Goal: Information Seeking & Learning: Find contact information

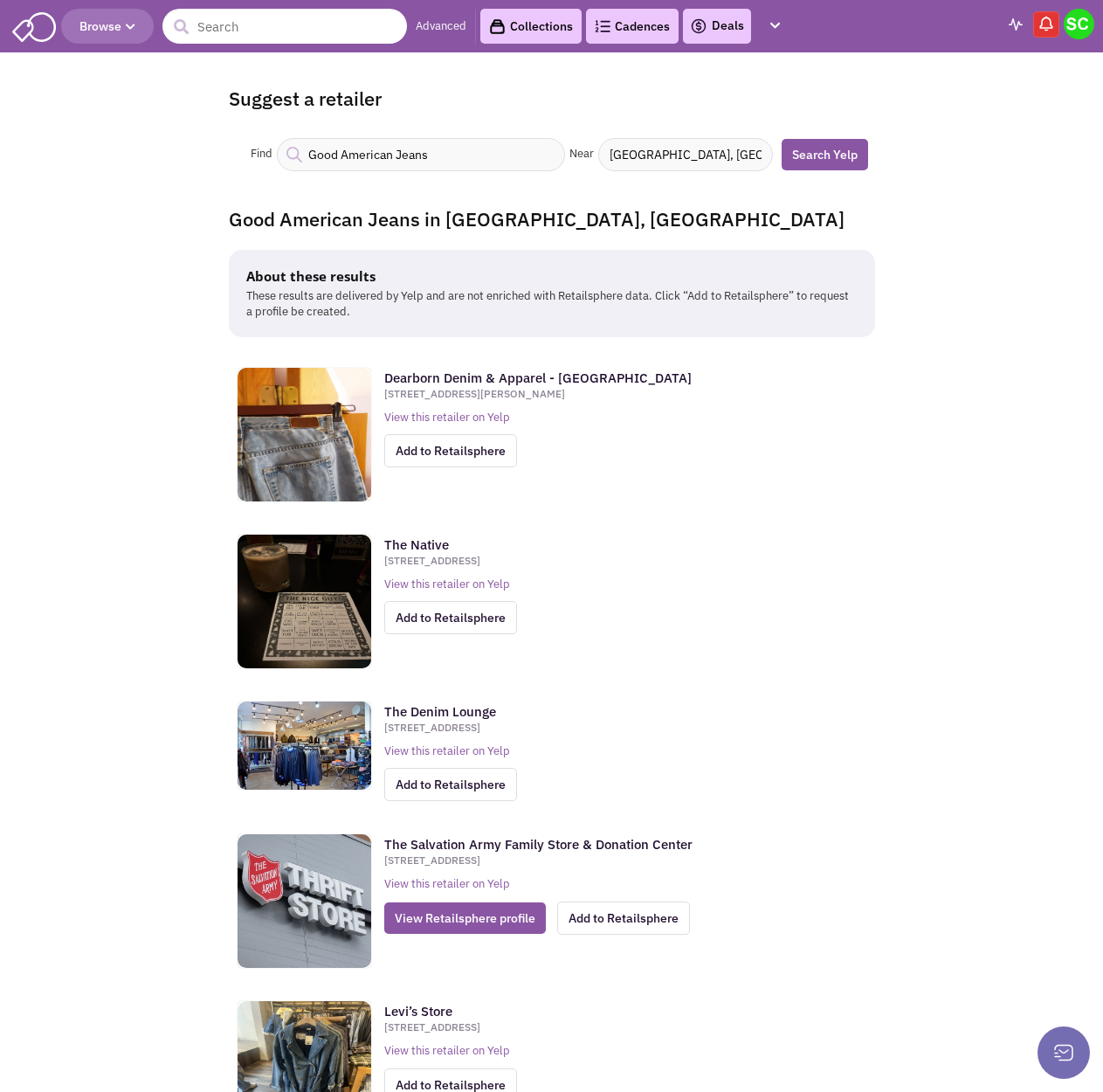
click at [306, 23] on input "text" at bounding box center [285, 26] width 245 height 35
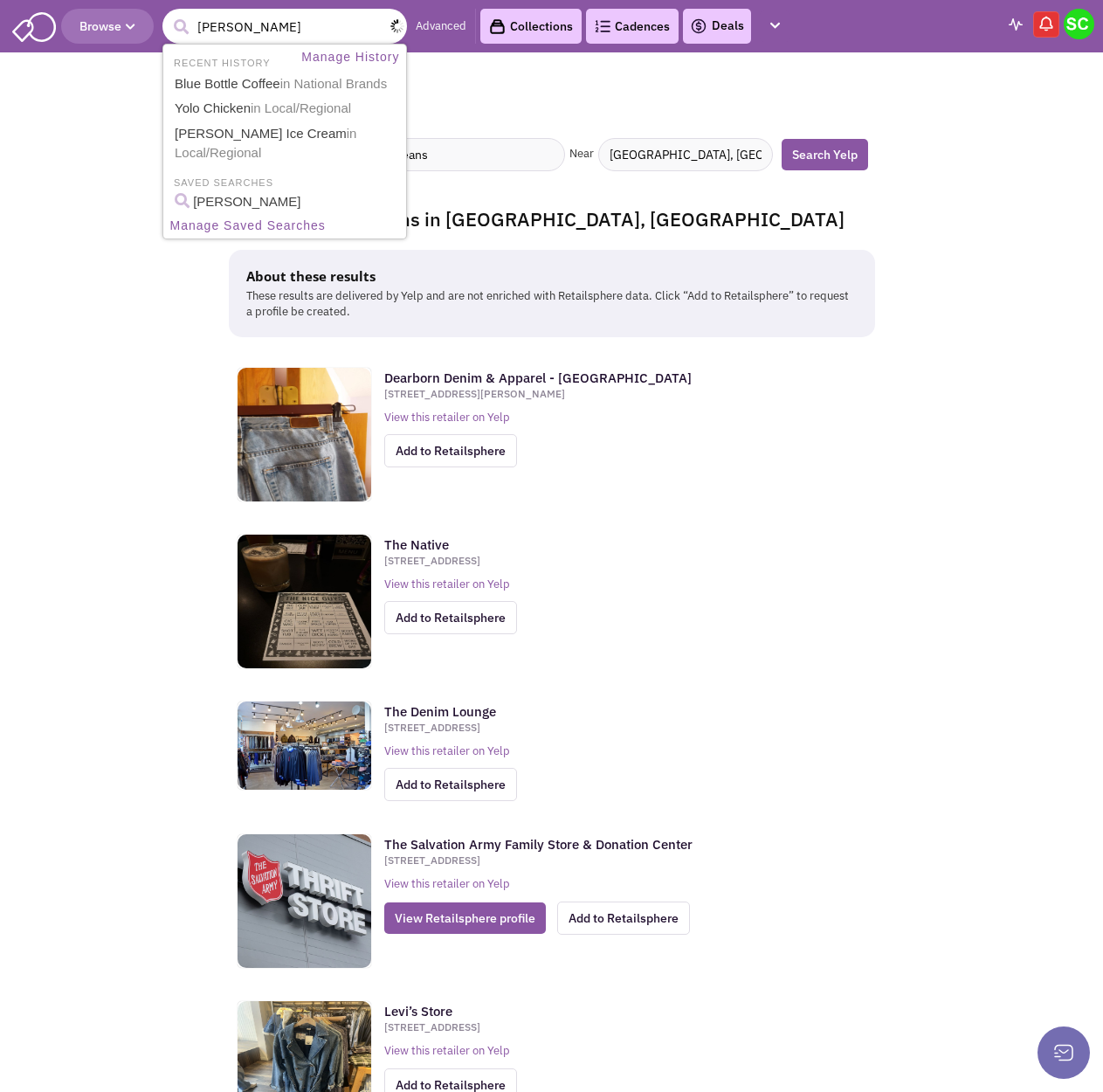
type input "crumb"
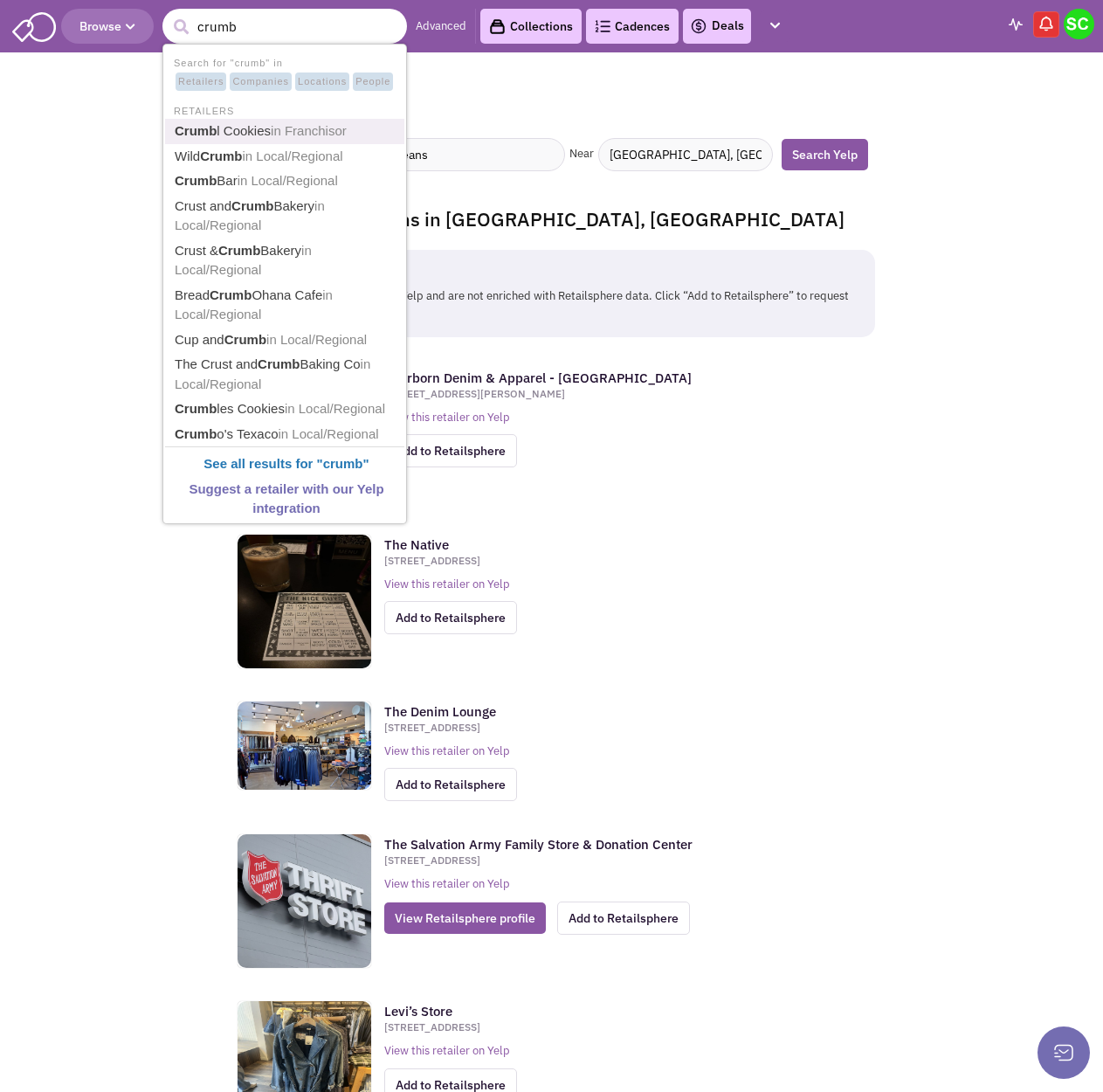
click at [306, 139] on link "Crumb l Cookies in Franchisor" at bounding box center [287, 131] width 234 height 24
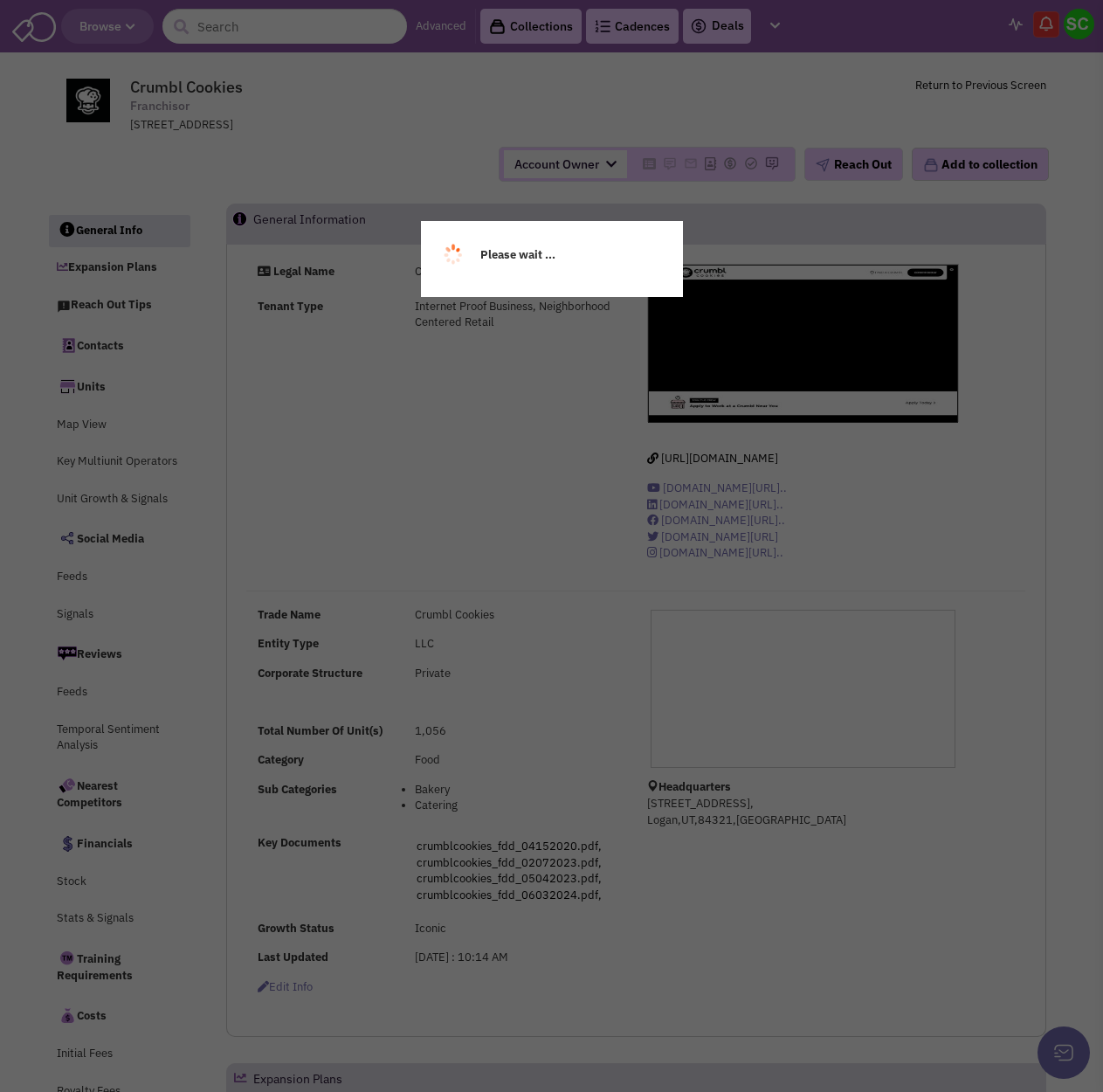
select select
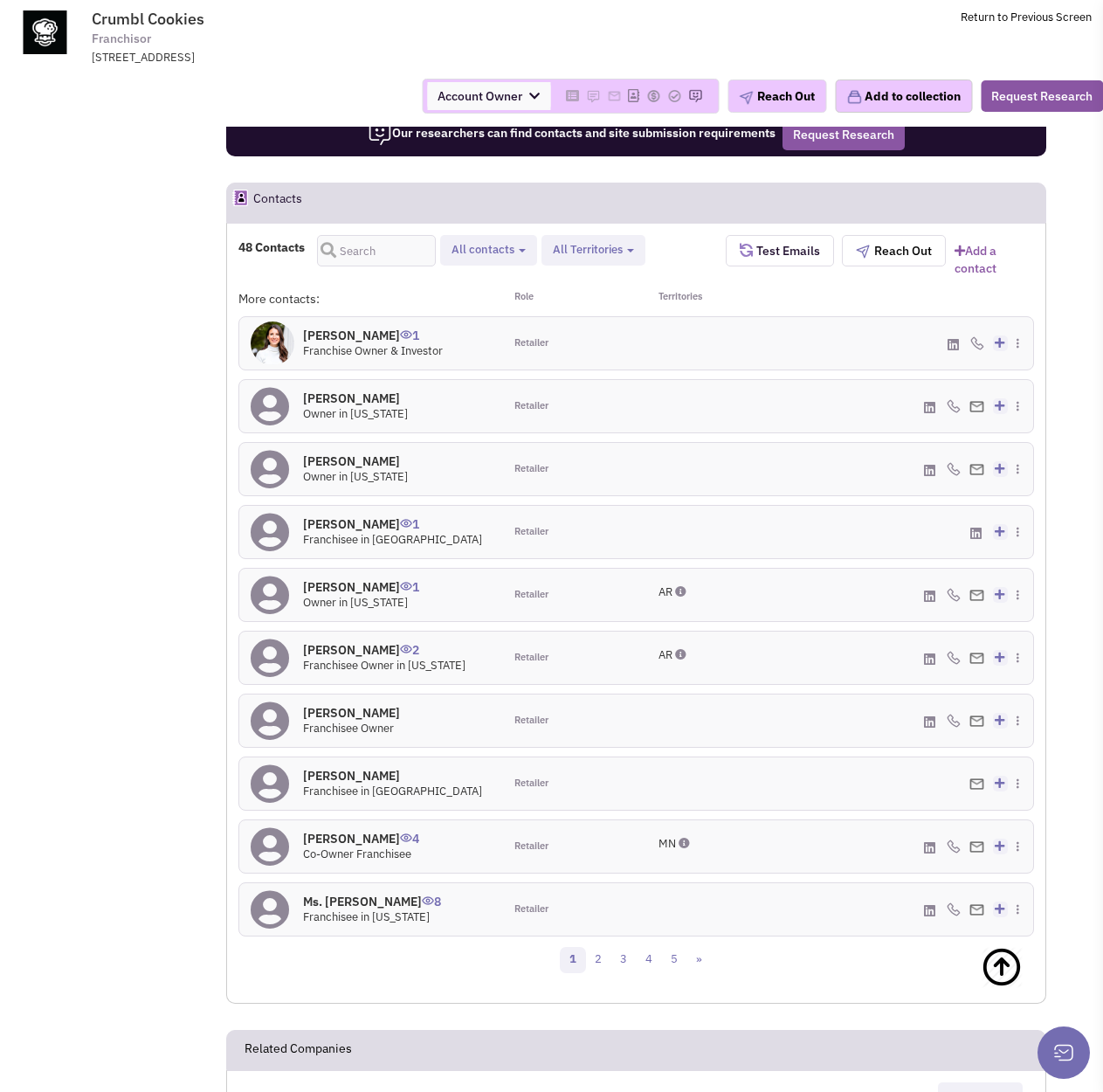
scroll to position [1699, 0]
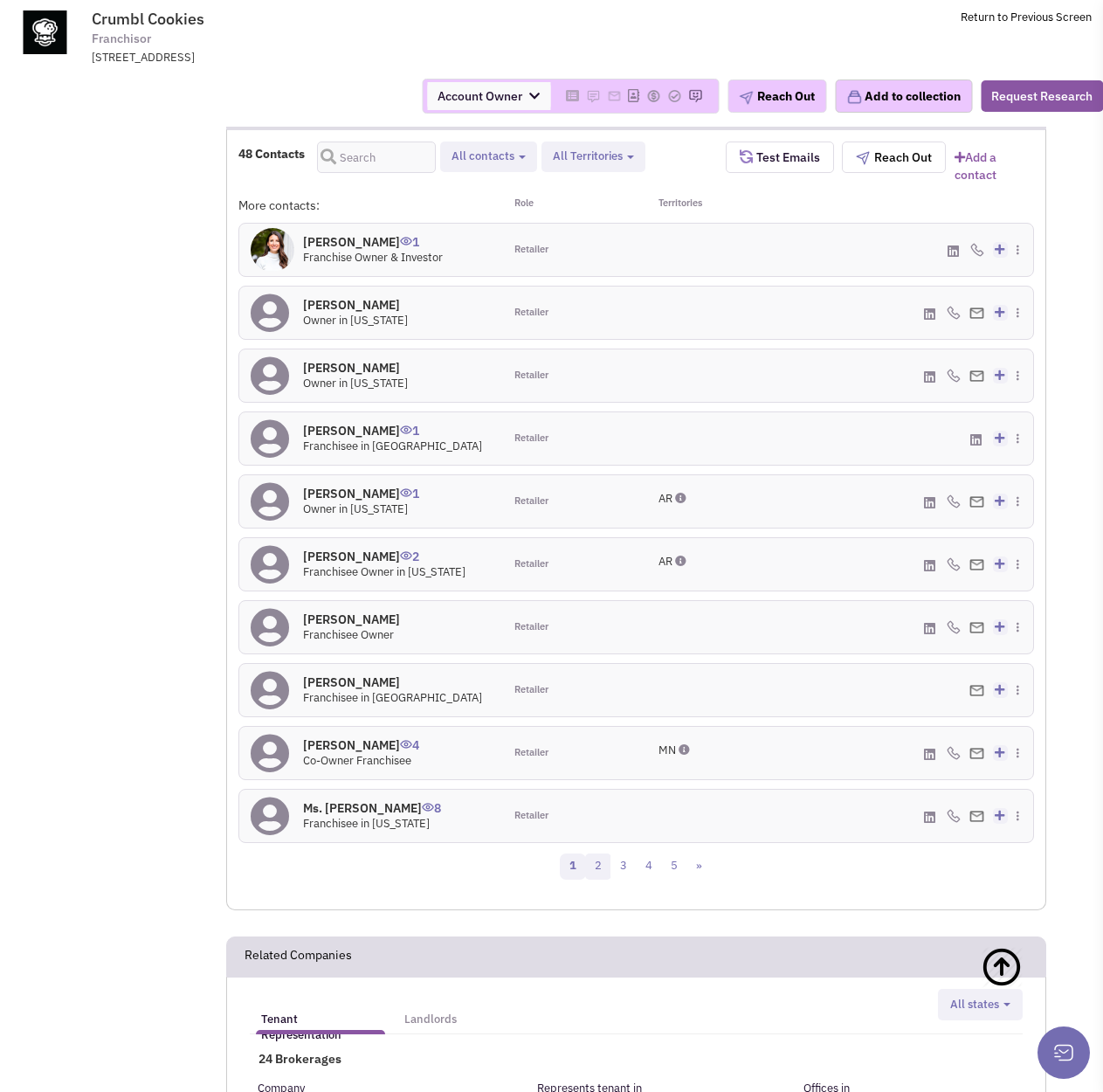
click at [606, 856] on link "2" at bounding box center [598, 867] width 27 height 27
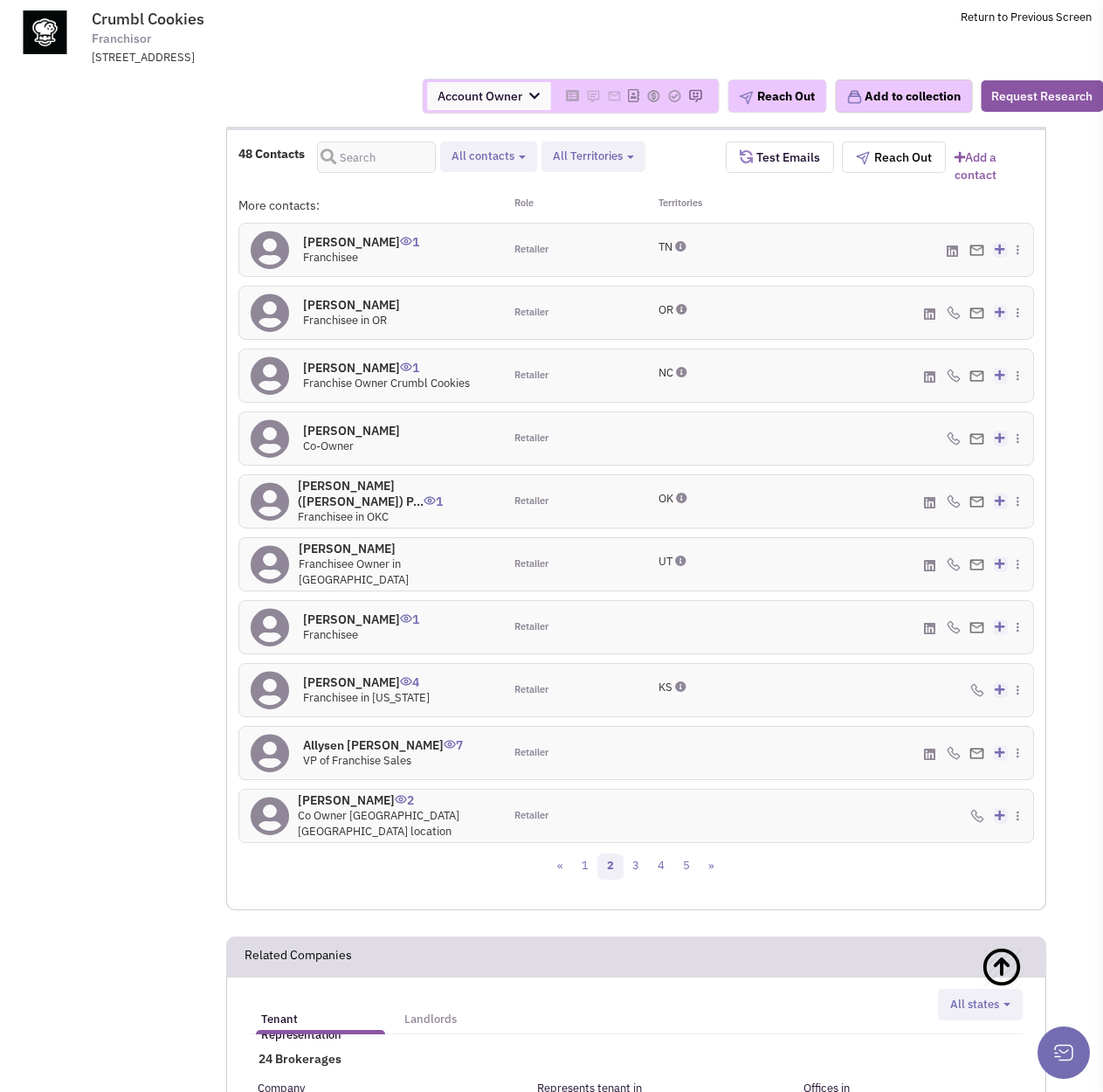
click at [929, 749] on icon at bounding box center [930, 755] width 11 height 13
click at [354, 745] on h4 "Allysen [PERSON_NAME] 7" at bounding box center [383, 745] width 160 height 16
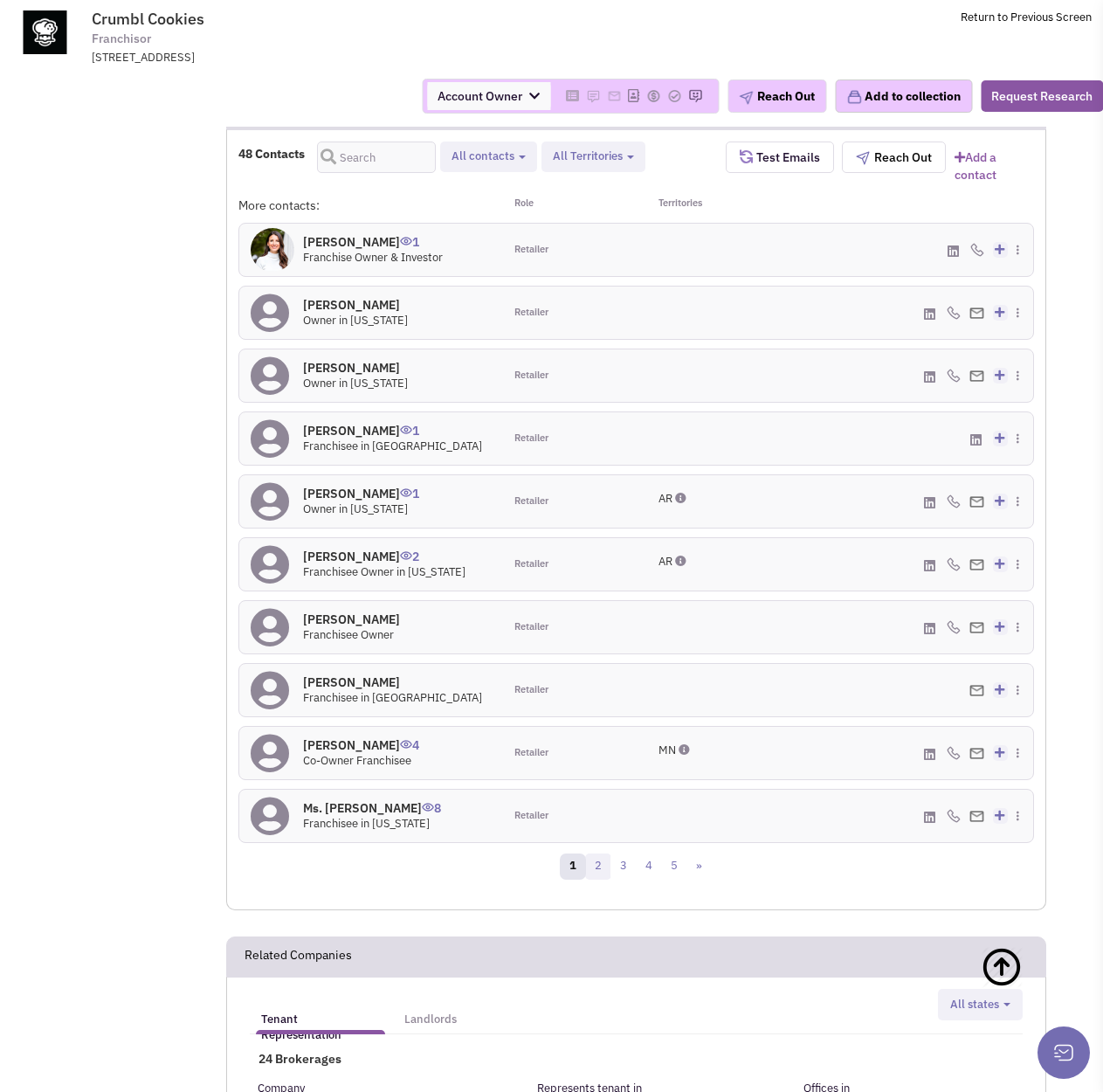
click at [604, 867] on link "2" at bounding box center [598, 867] width 27 height 27
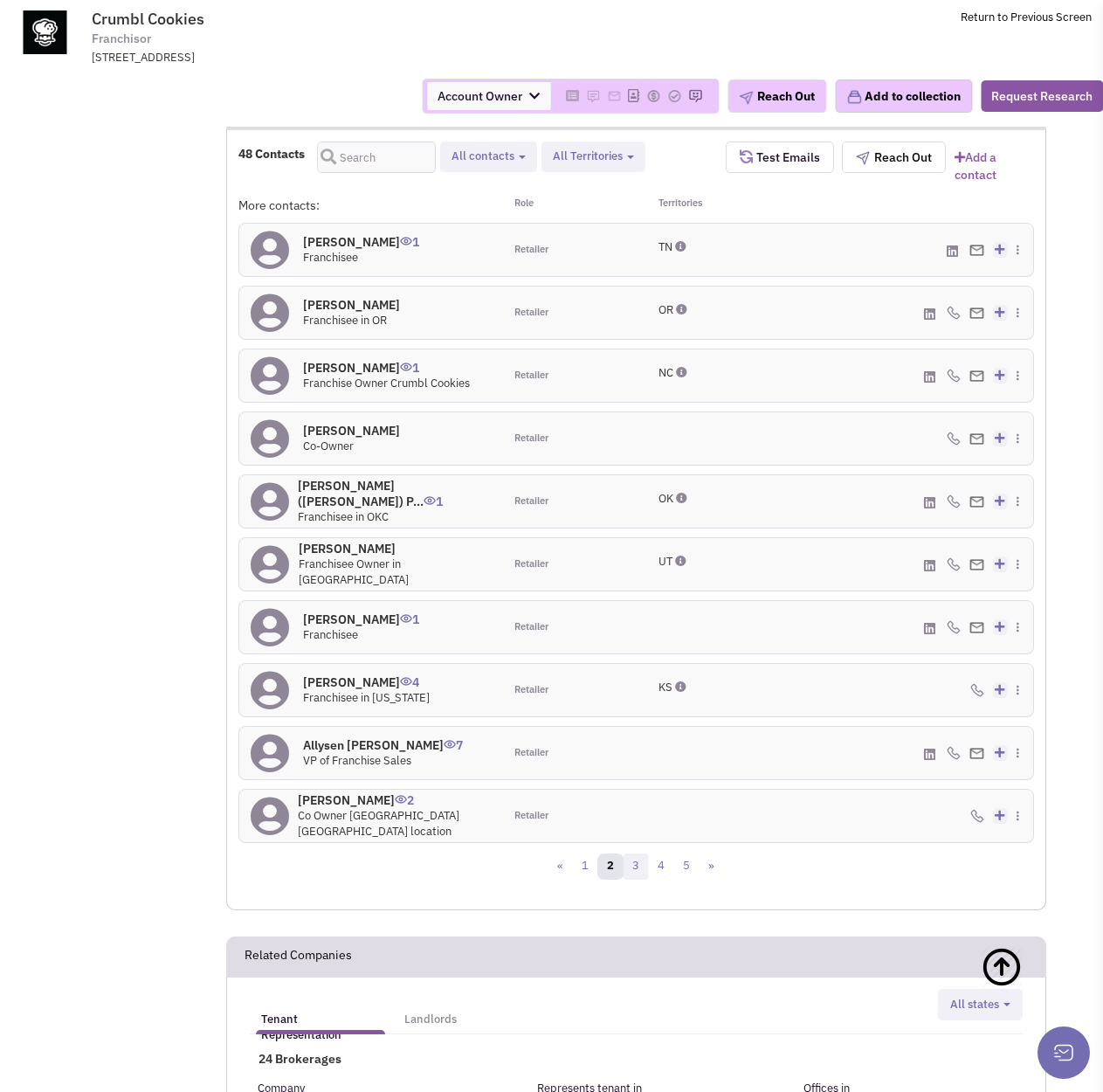
click at [627, 864] on link "3" at bounding box center [636, 867] width 27 height 27
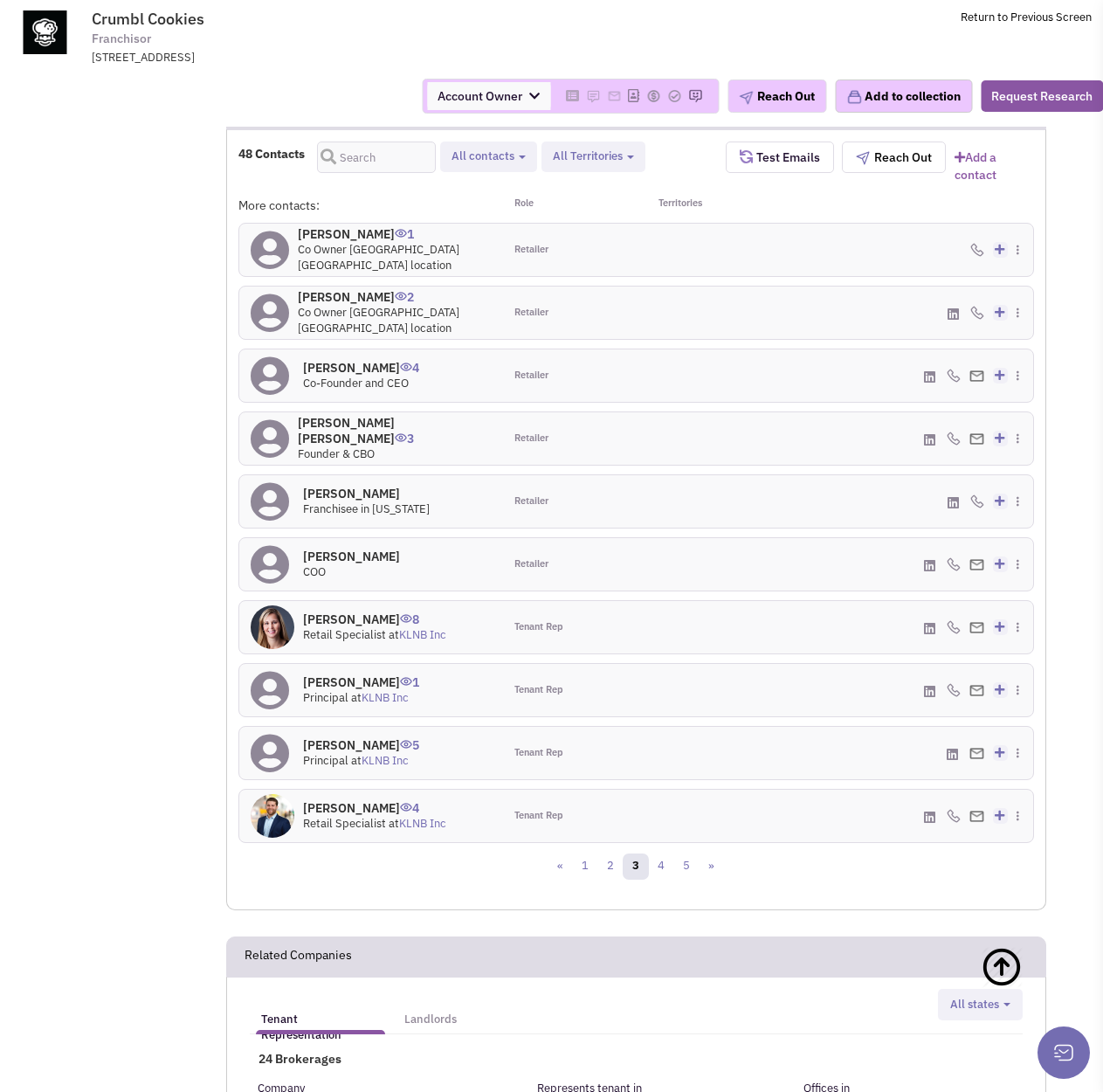
click at [931, 377] on icon at bounding box center [930, 377] width 11 height 13
click at [357, 373] on h4 "[PERSON_NAME] 4" at bounding box center [361, 368] width 116 height 16
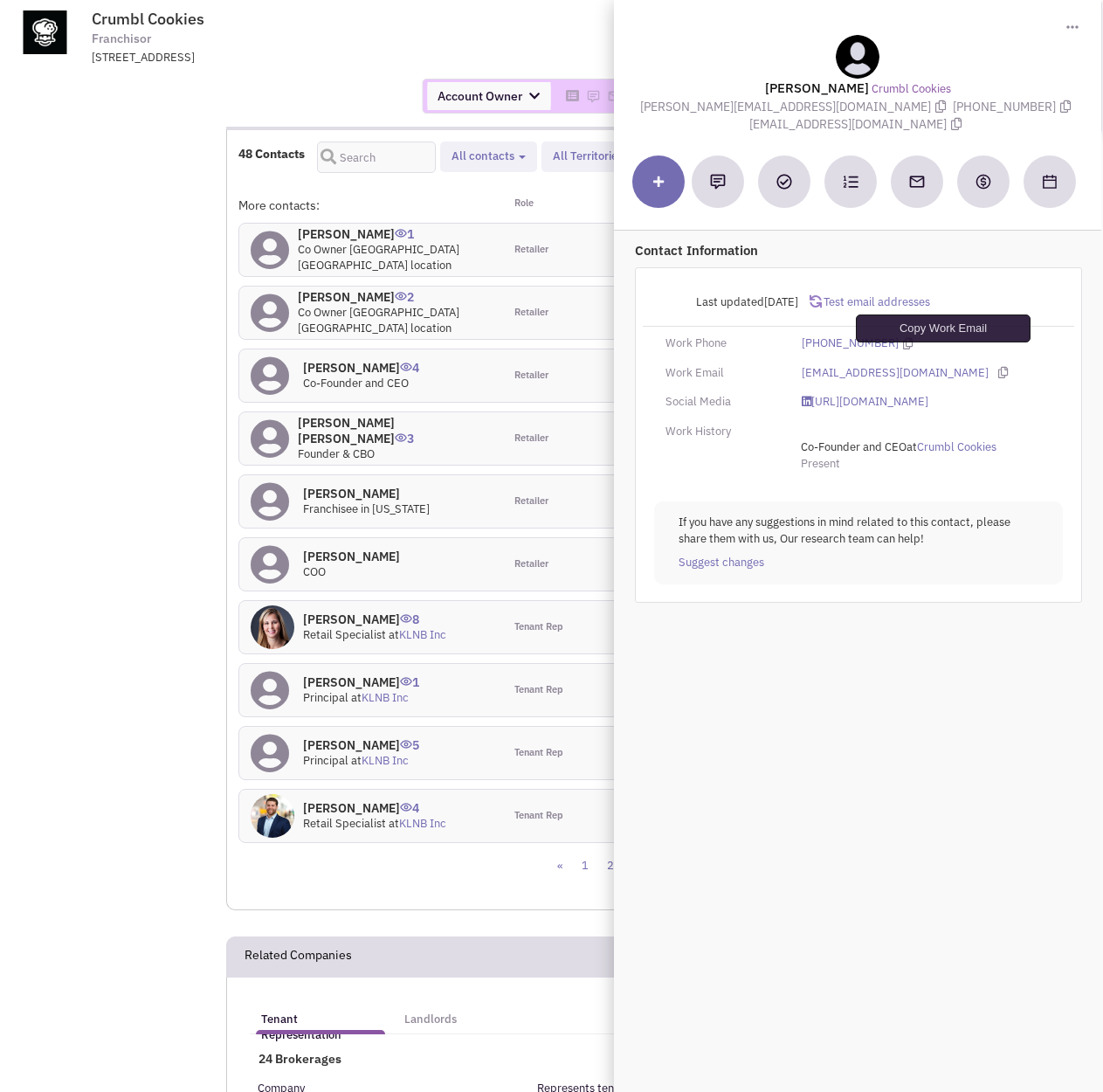
click at [998, 367] on icon at bounding box center [1003, 373] width 10 height 11
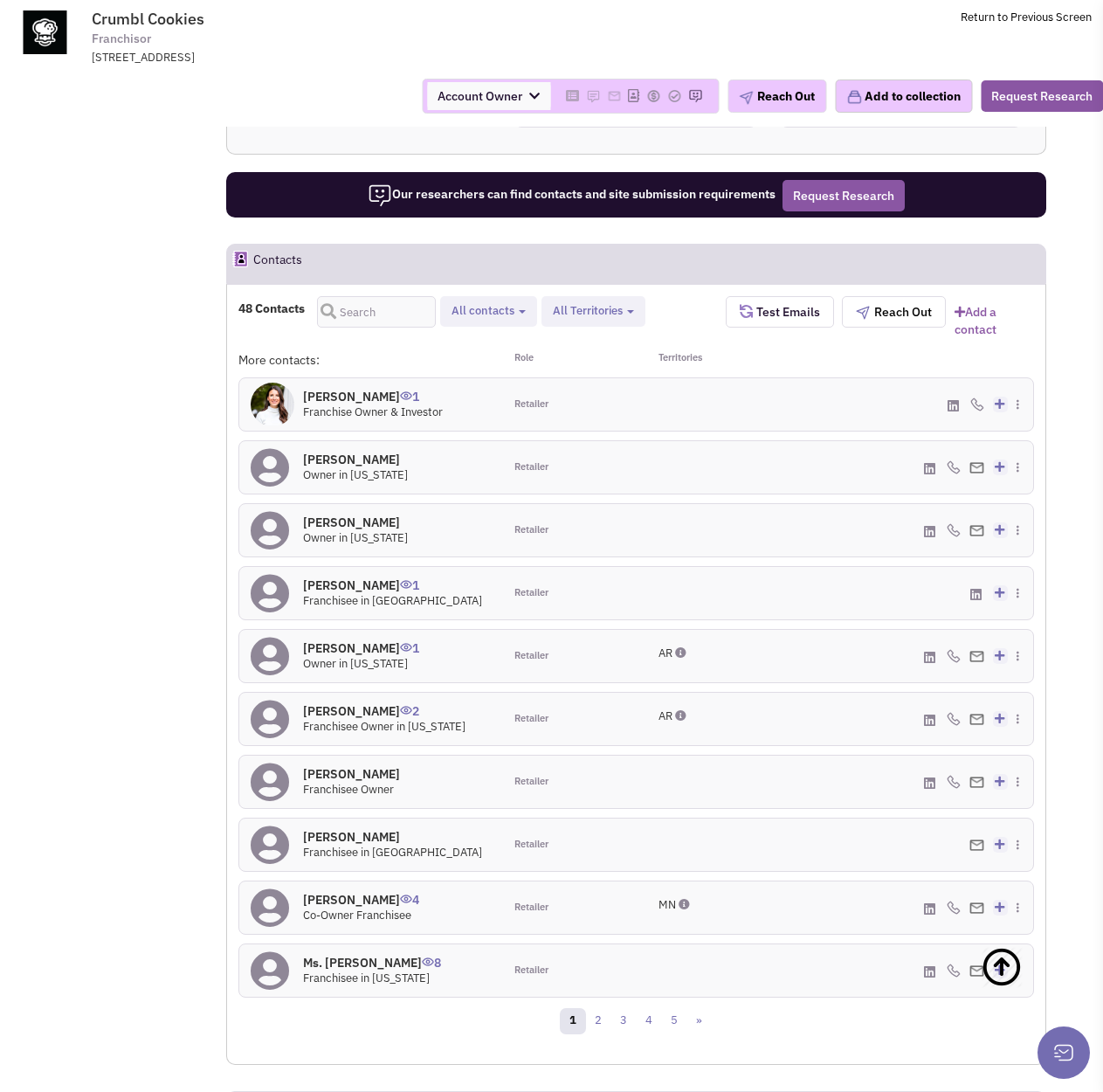
scroll to position [1575, 0]
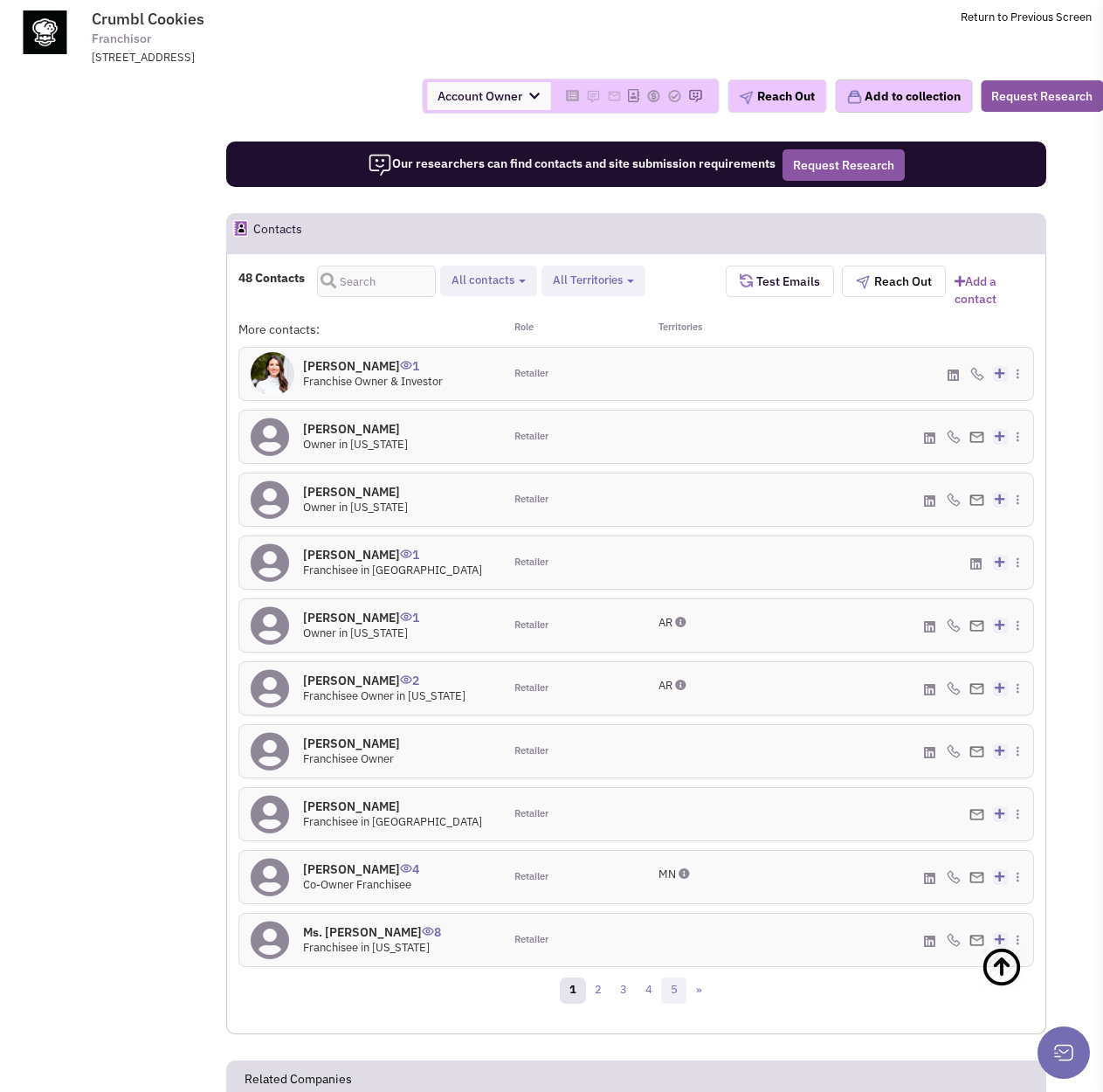
click at [679, 994] on link "5" at bounding box center [674, 991] width 27 height 27
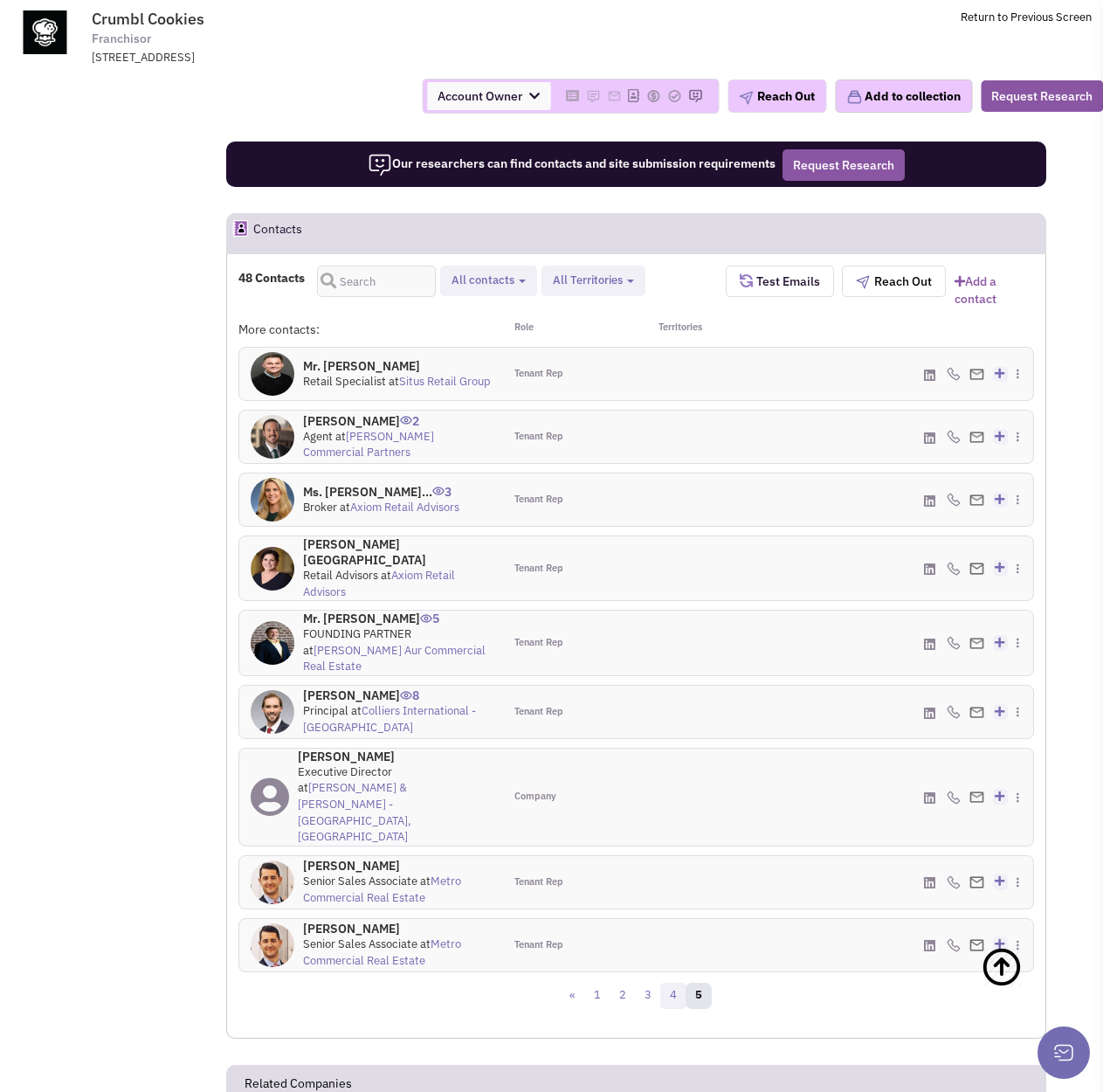
click at [678, 983] on link "4" at bounding box center [673, 997] width 27 height 27
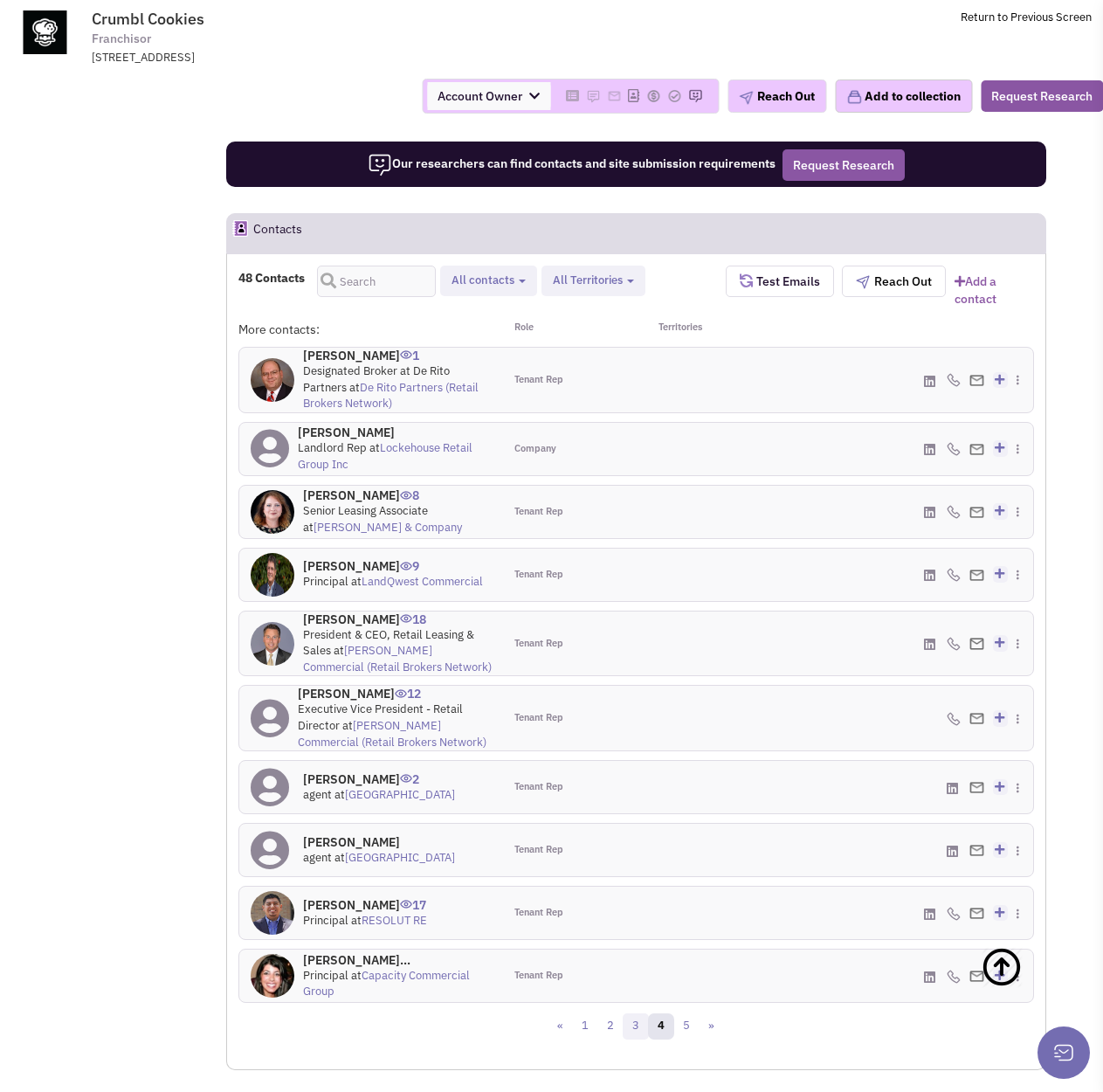
click at [641, 1031] on link "3" at bounding box center [636, 1027] width 27 height 27
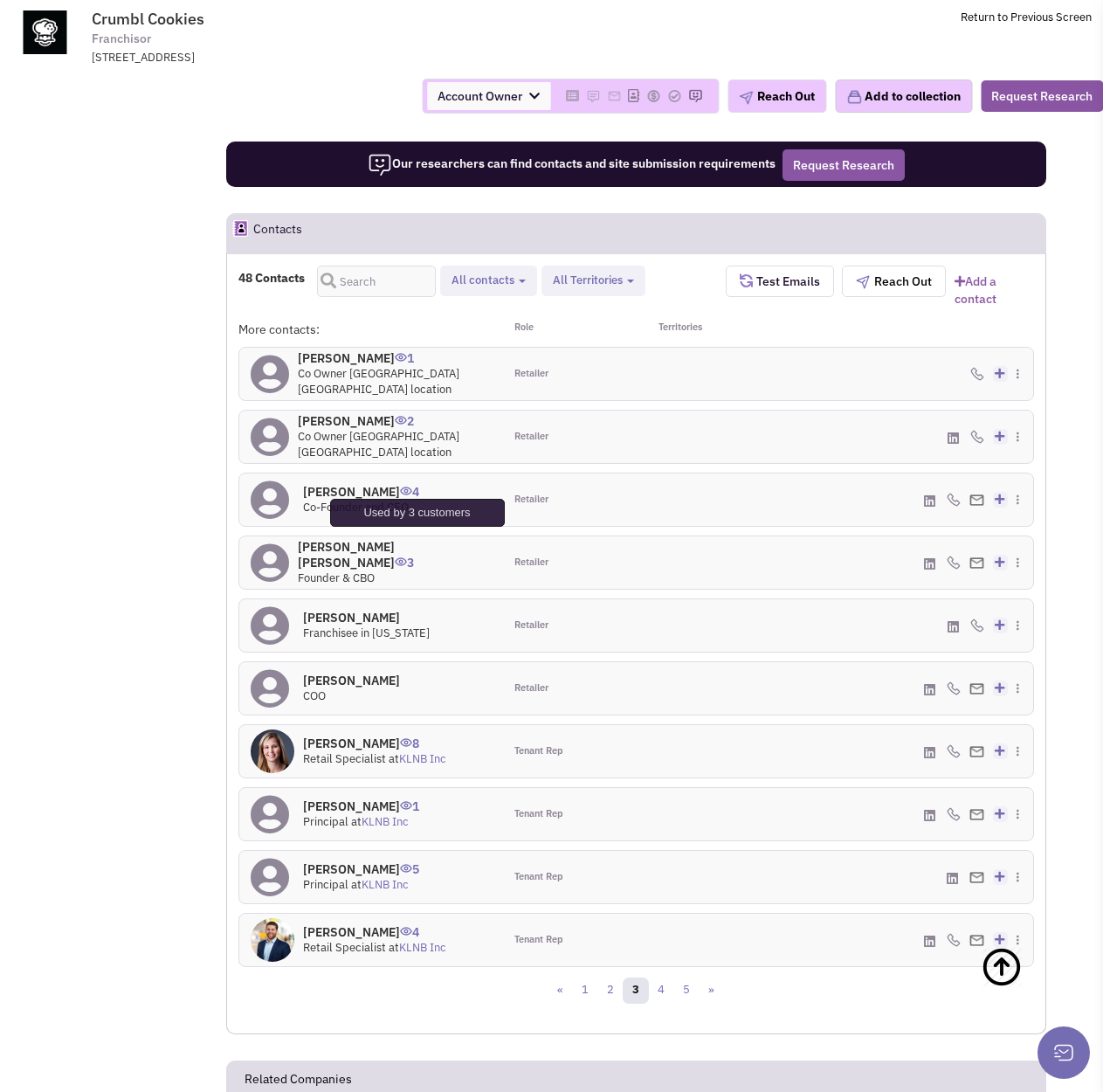
click at [407, 557] on img at bounding box center [401, 561] width 12 height 9
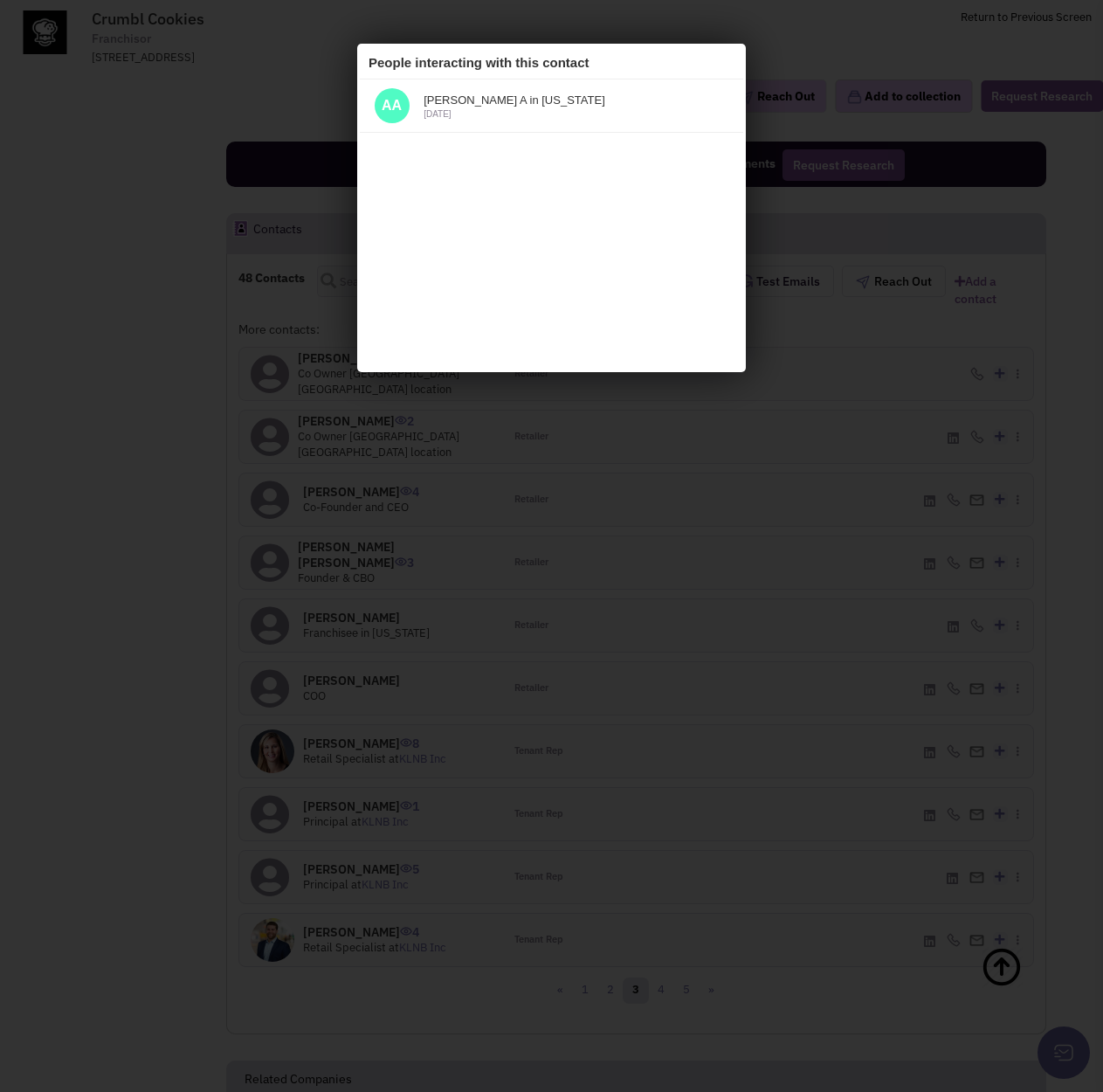
scroll to position [0, 0]
click at [190, 585] on div at bounding box center [552, 546] width 1103 height 1092
click at [723, 59] on icon at bounding box center [721, 62] width 21 height 27
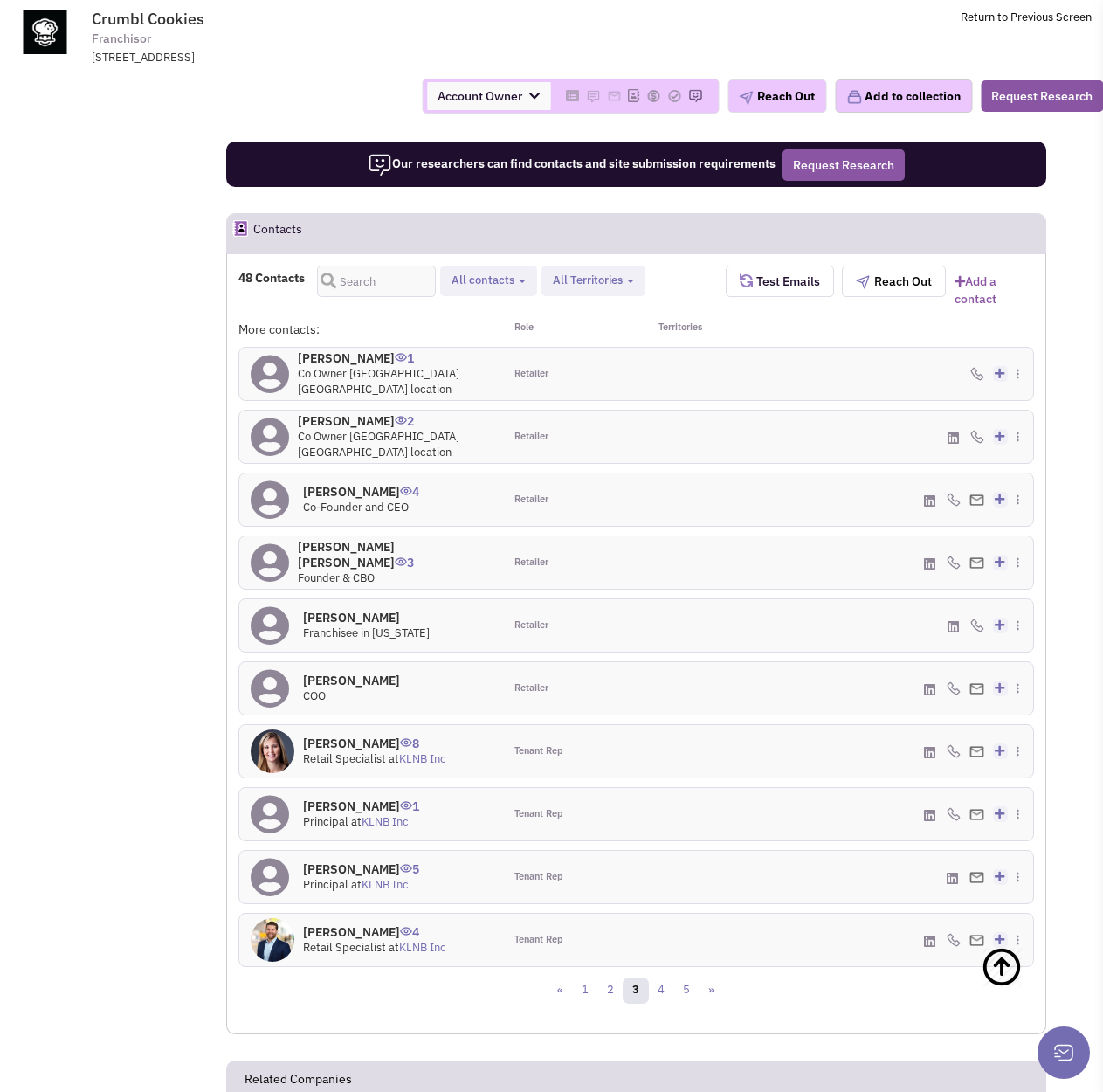
click at [349, 553] on h4 "[PERSON_NAME] [PERSON_NAME] 3" at bounding box center [395, 555] width 194 height 31
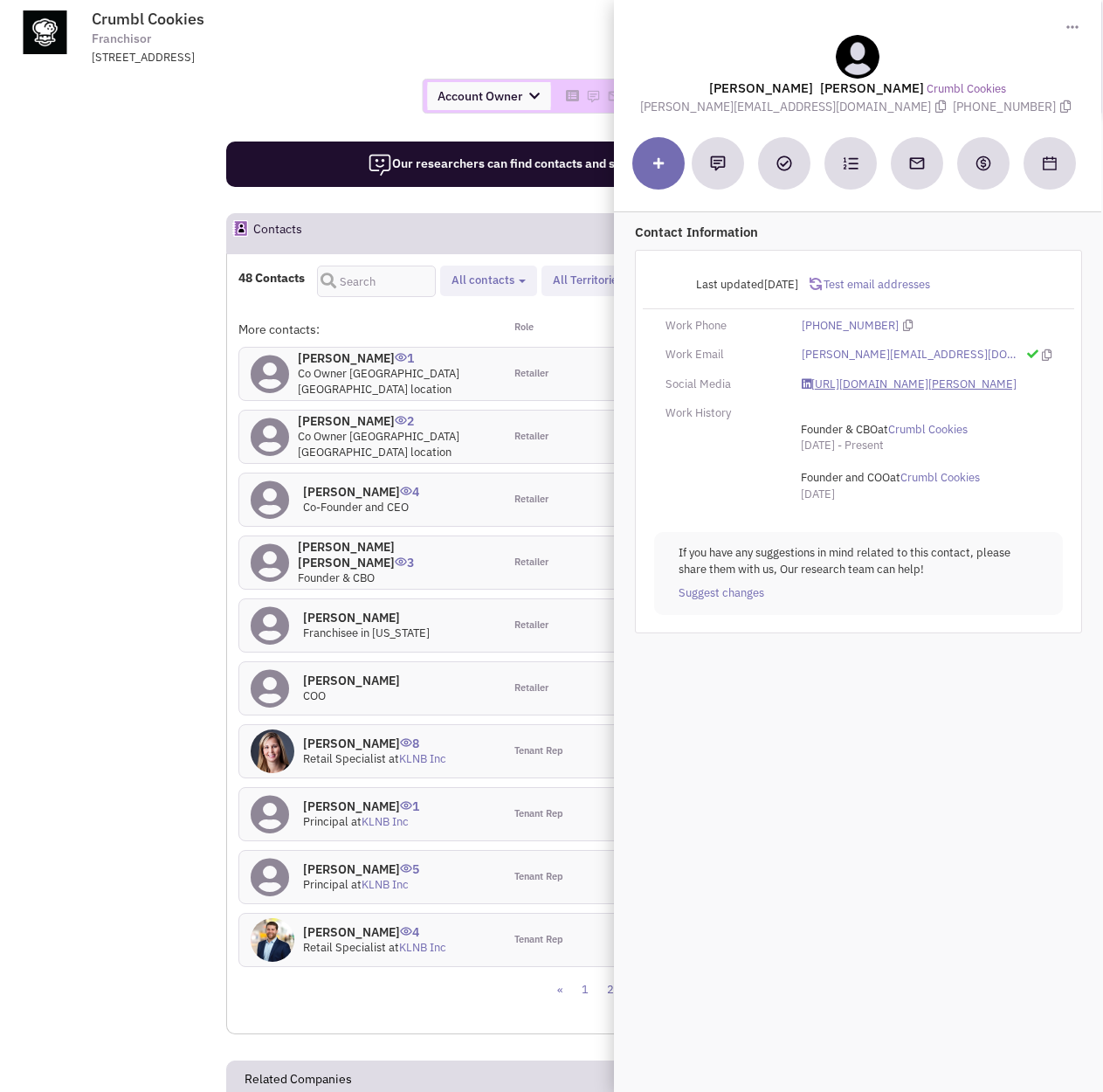
click at [911, 394] on link "[URL][DOMAIN_NAME][PERSON_NAME]" at bounding box center [910, 384] width 215 height 16
click at [1042, 354] on icon at bounding box center [1047, 355] width 10 height 11
click at [326, 102] on div "Account Owner Account Owner [PERSON_NAME] [PERSON_NAME] [PERSON_NAME]" at bounding box center [552, 96] width 1126 height 35
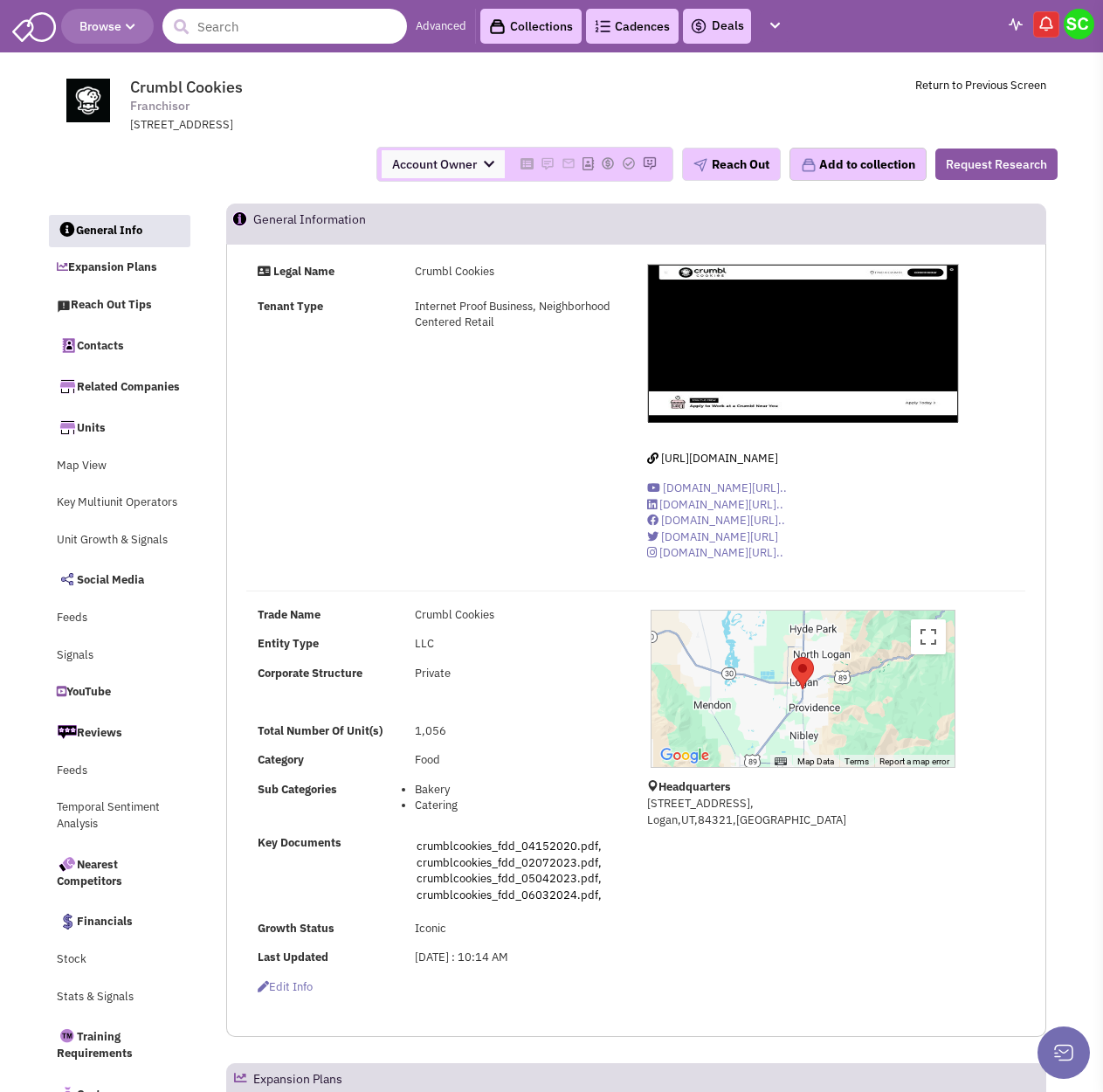
click at [292, 9] on input "text" at bounding box center [285, 26] width 245 height 35
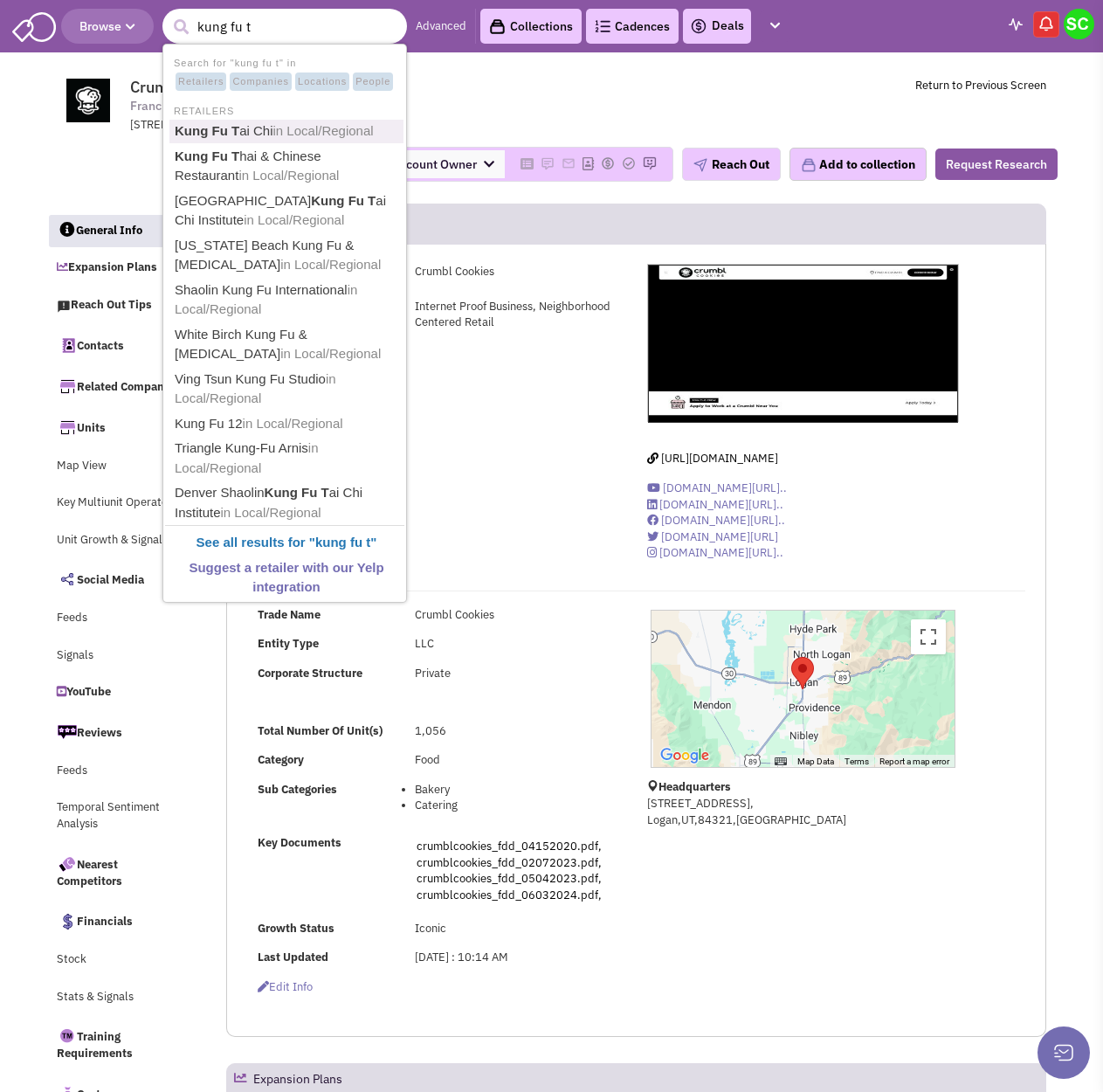
type input "kung fu"
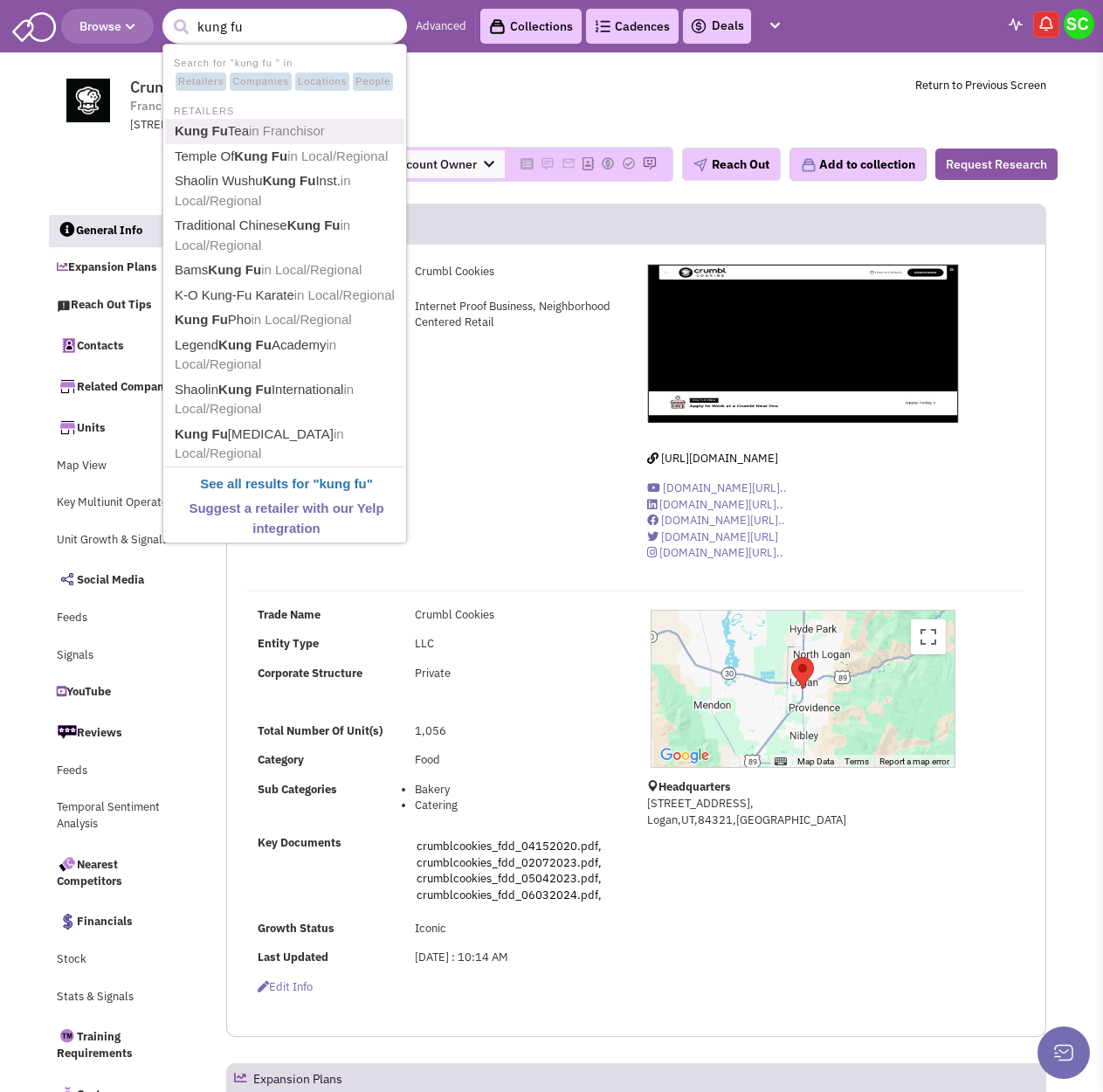
click at [274, 130] on span "in Franchisor" at bounding box center [287, 131] width 76 height 15
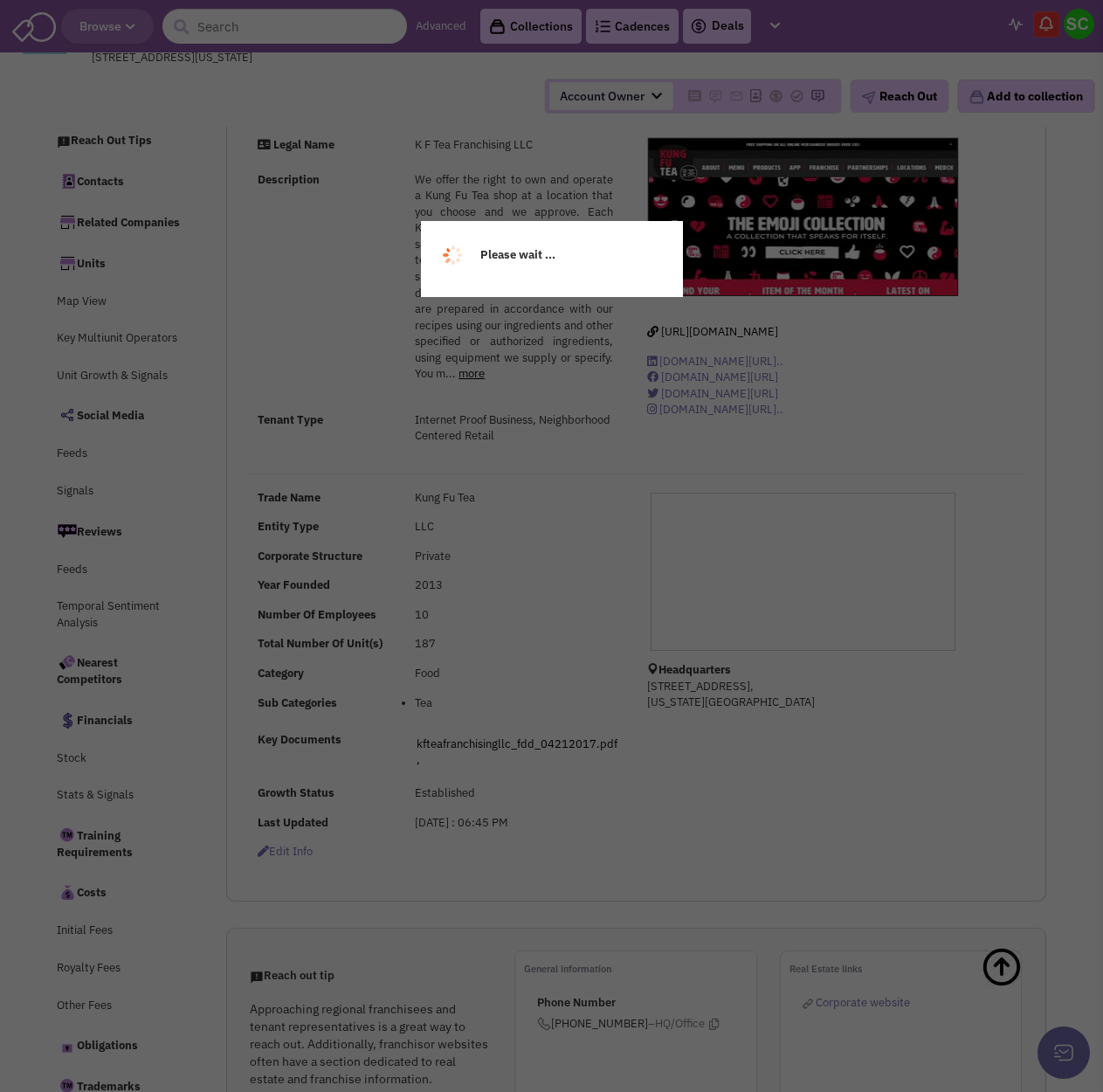
select select
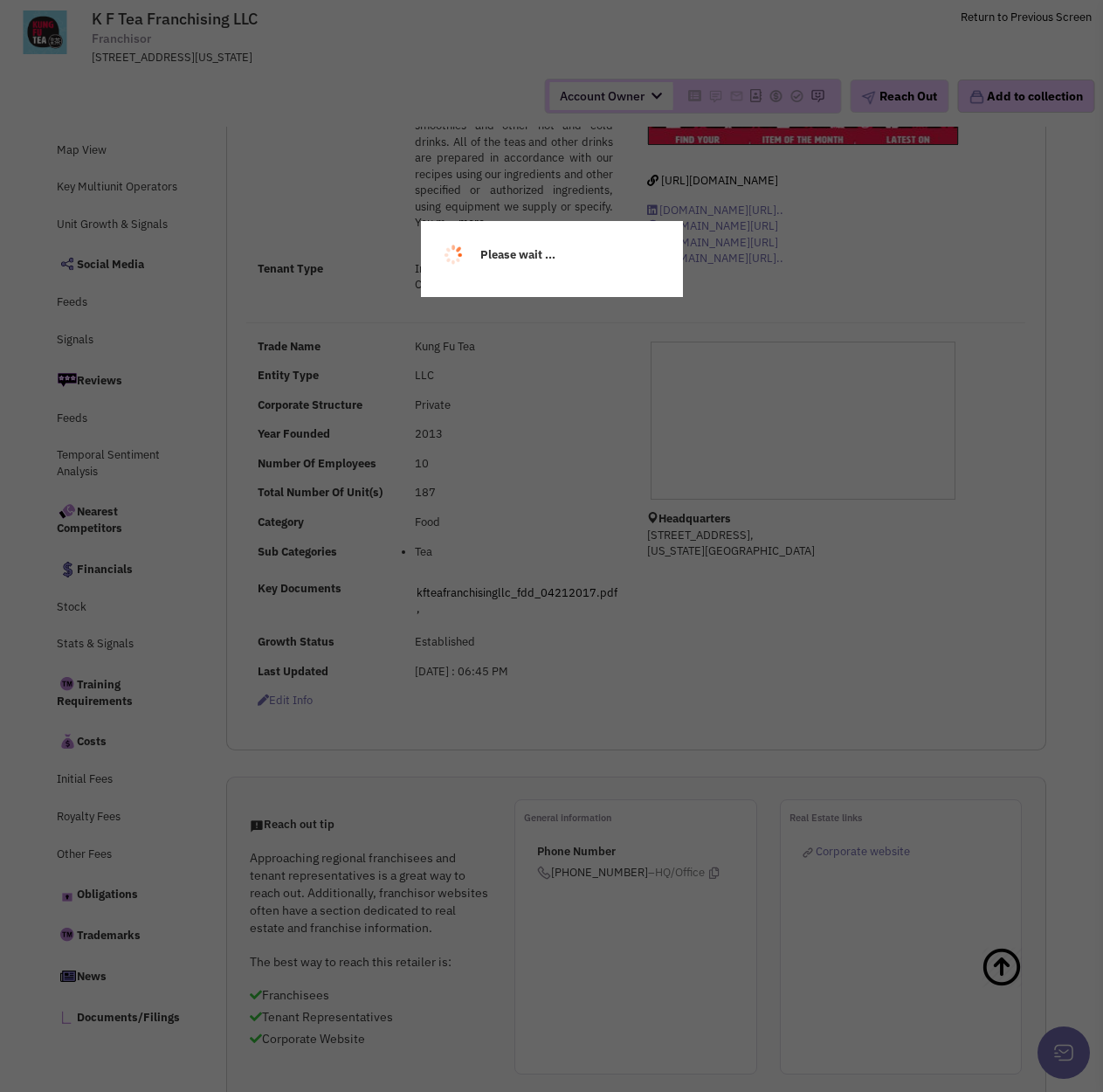
scroll to position [676, 0]
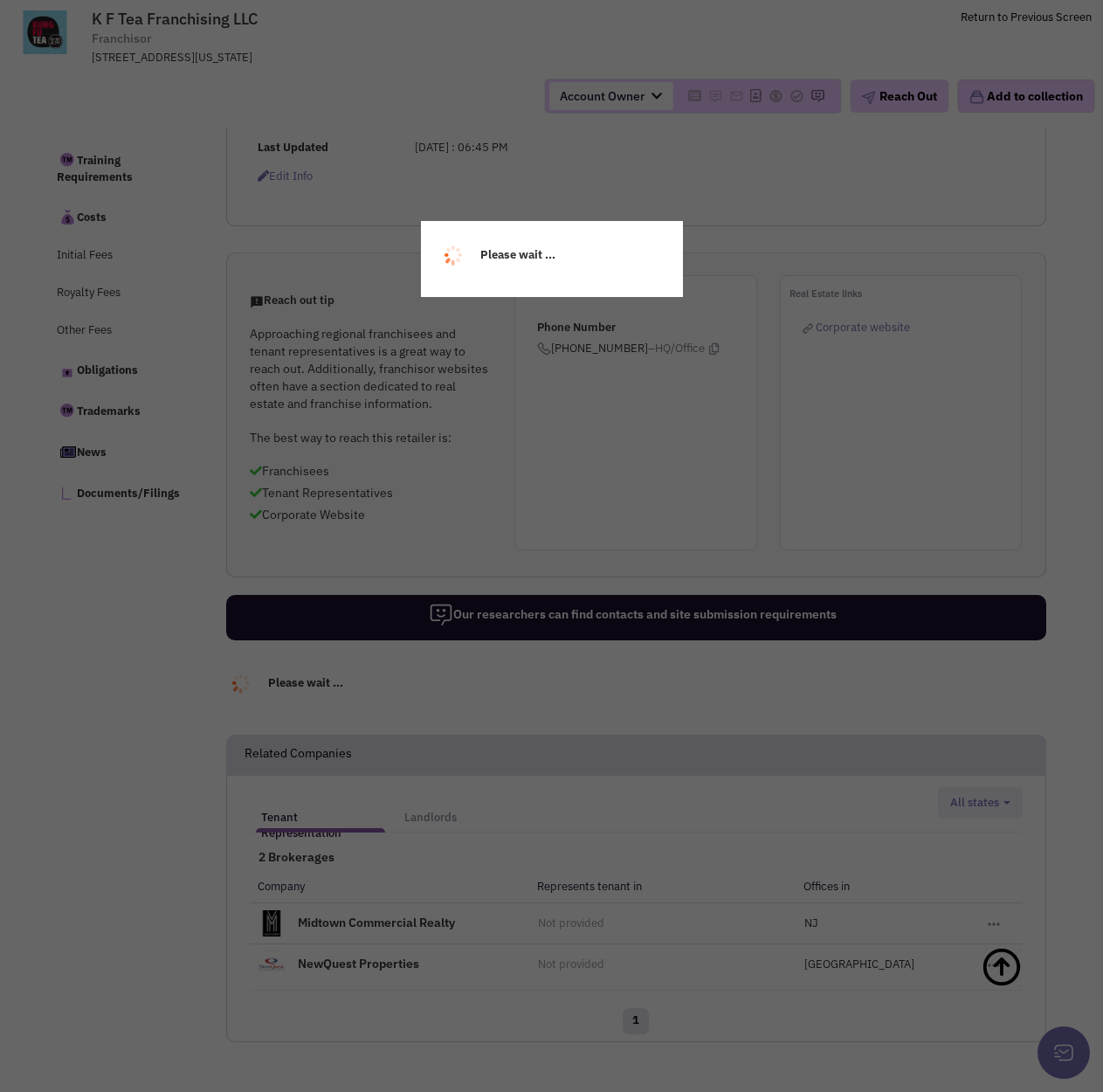
select select
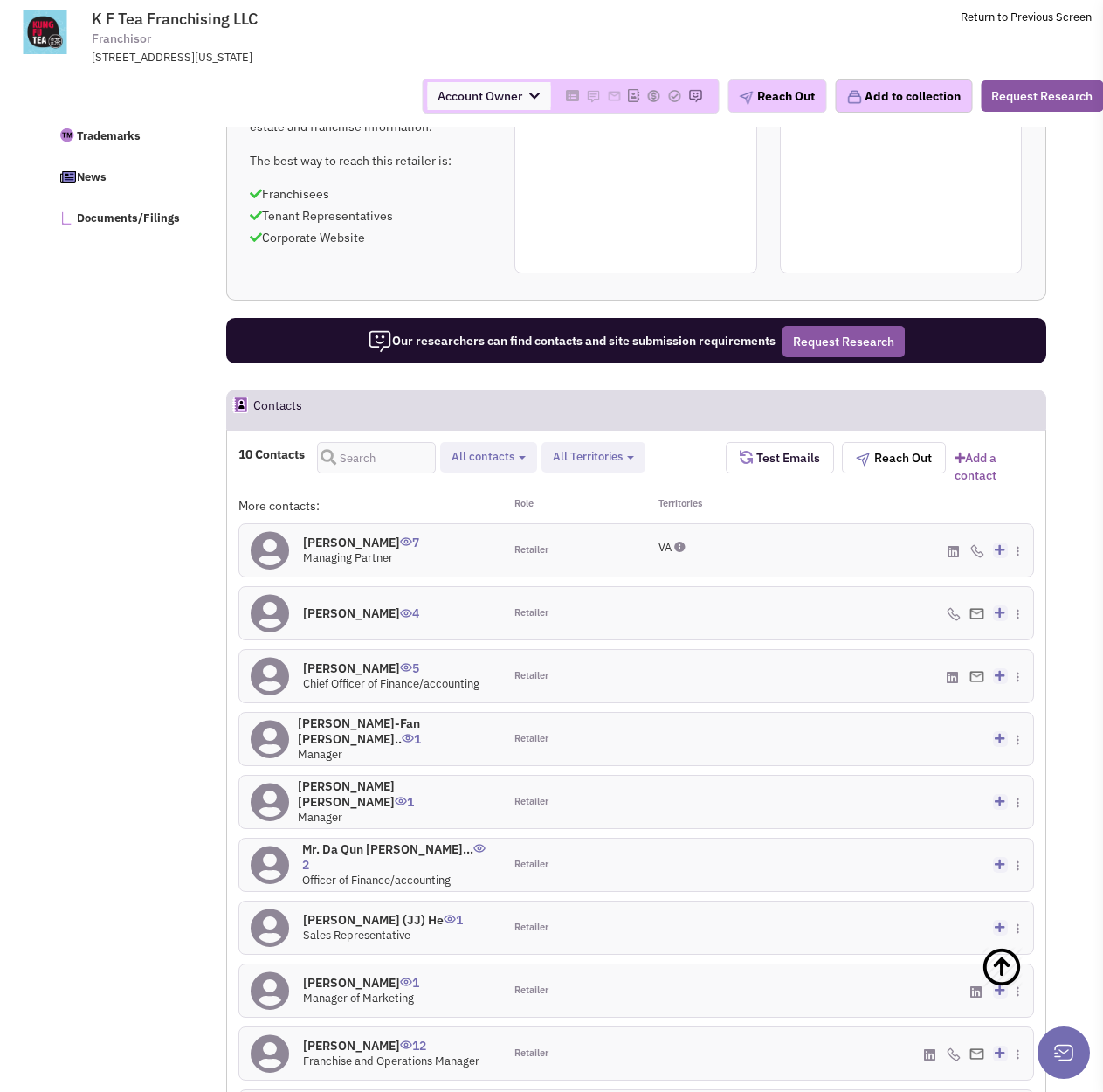
scroll to position [1027, 0]
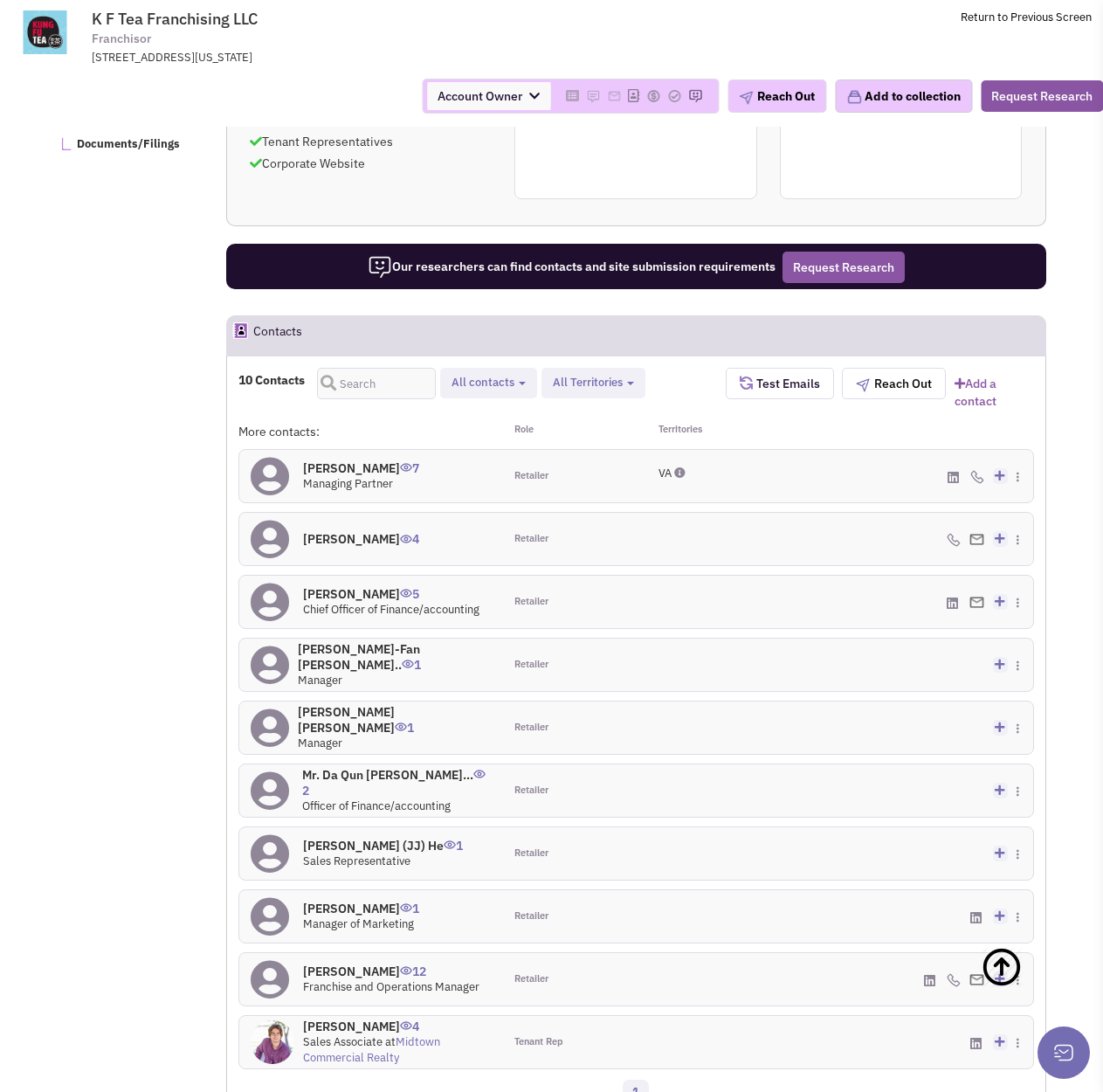
click at [364, 964] on h4 "Julian Cabezas 12" at bounding box center [391, 972] width 176 height 16
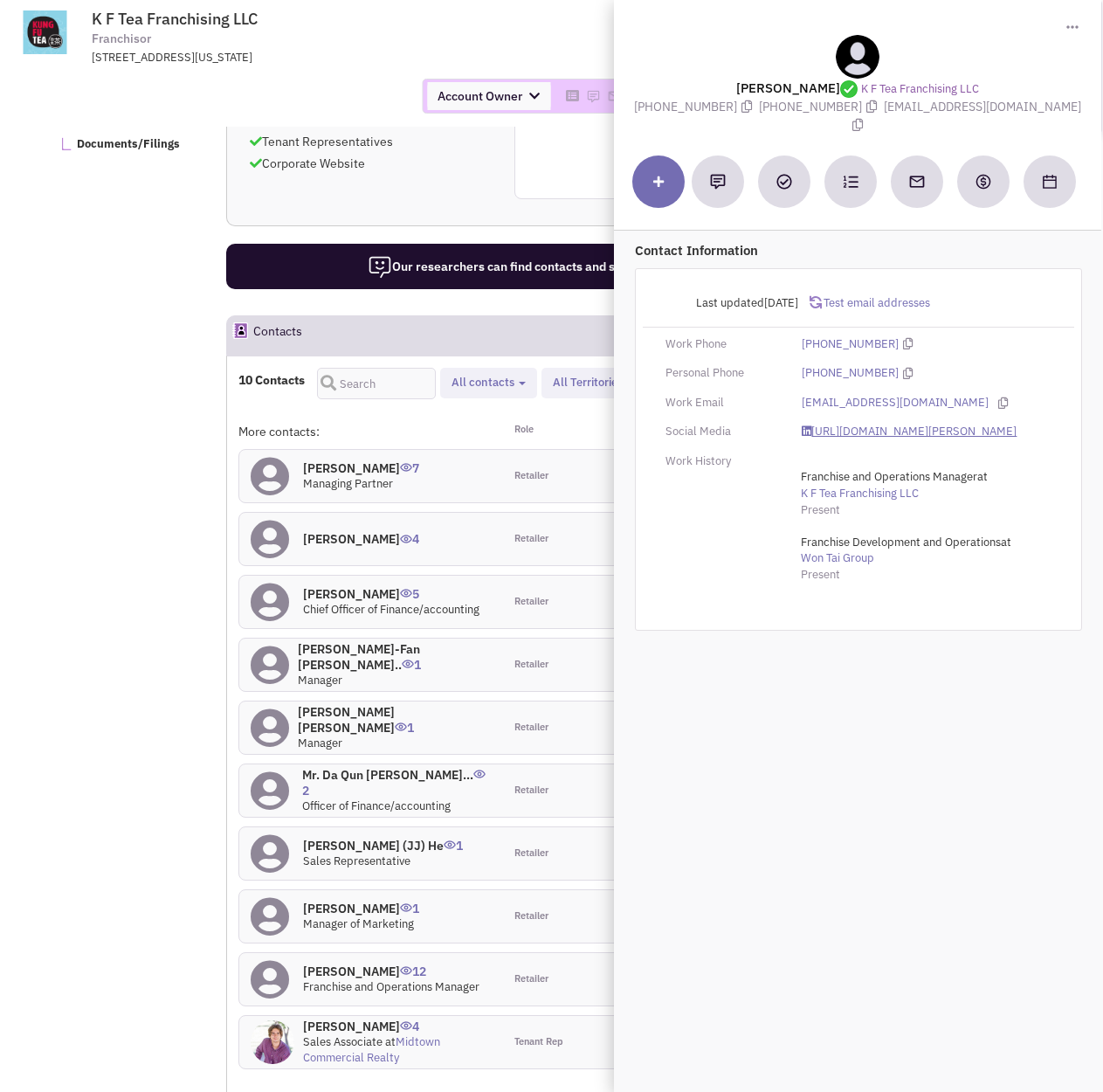
click at [898, 424] on link "https://www.linkedin.com/in/julian-cabezas-08587366/" at bounding box center [910, 432] width 215 height 16
click at [910, 395] on link "juliancabezas@kfteausa.com" at bounding box center [895, 403] width 187 height 16
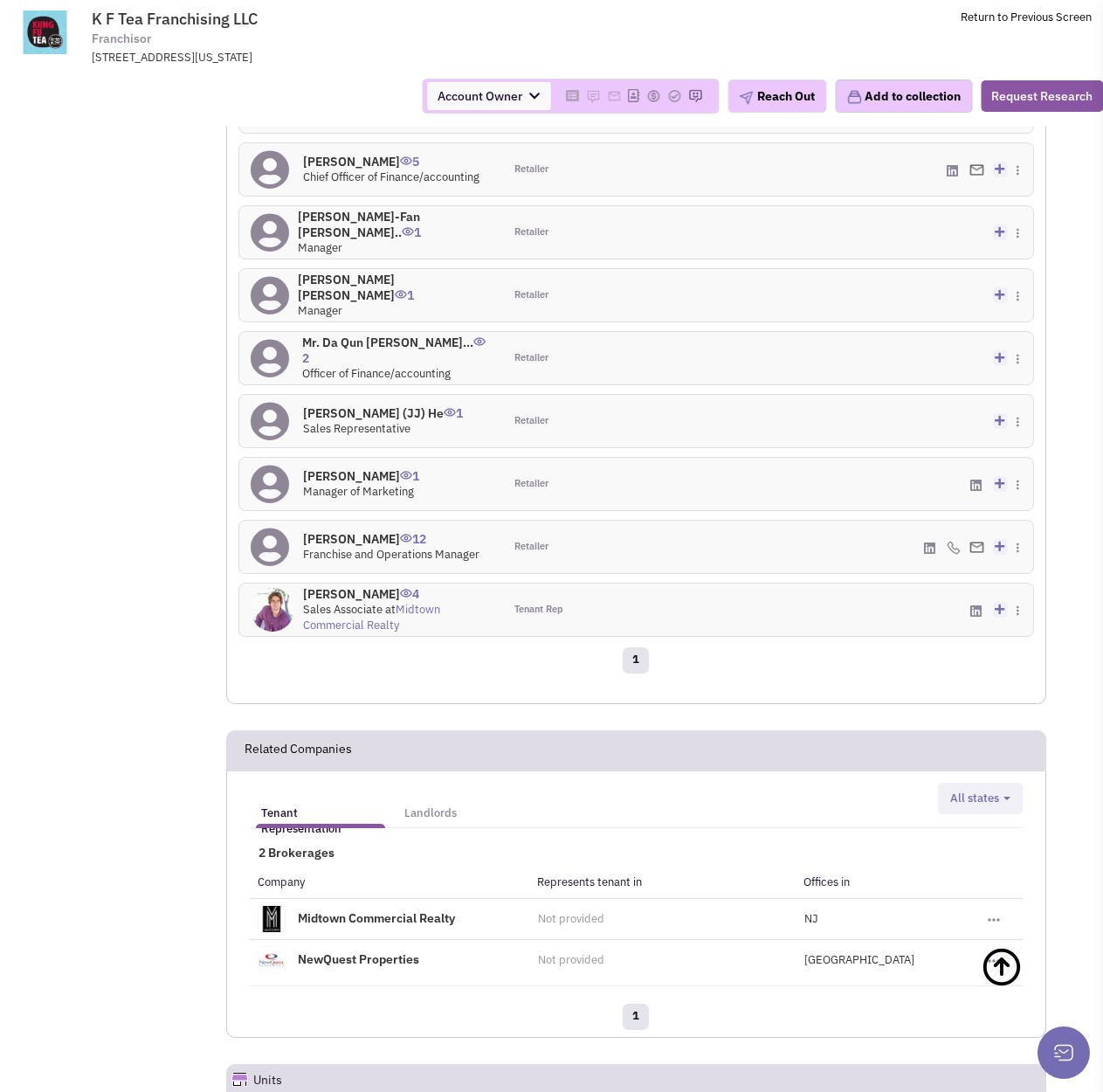
scroll to position [1551, 0]
